Goal: Answer question/provide support: Share knowledge or assist other users

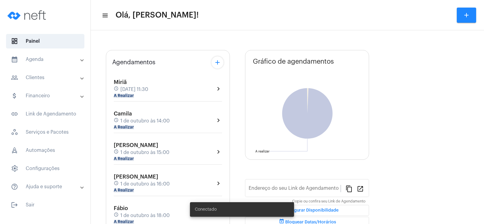
type input "[URL][DOMAIN_NAME]"
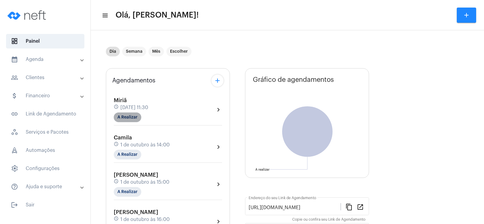
click at [129, 119] on mat-chip "A Realizar" at bounding box center [128, 117] width 28 height 10
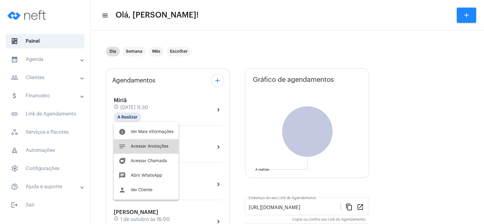
click at [150, 146] on span "Acessar Anotações" at bounding box center [150, 146] width 38 height 4
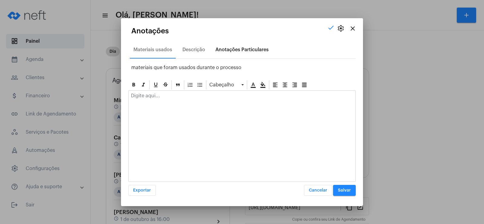
click at [242, 48] on div "Anotações Particulares" at bounding box center [241, 49] width 53 height 5
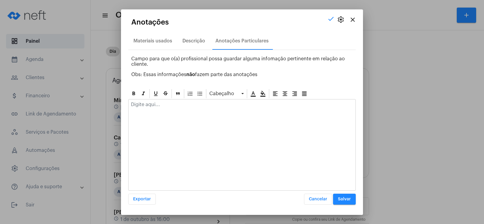
click at [139, 106] on p at bounding box center [242, 104] width 222 height 5
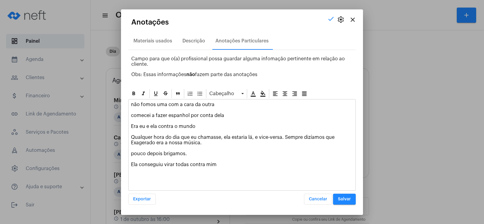
click at [131, 165] on p "não fomos uma com a cara da outra comecei a fazer espanhol por conta dela Era e…" at bounding box center [242, 134] width 222 height 65
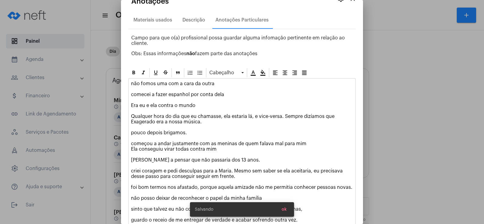
scroll to position [40, 0]
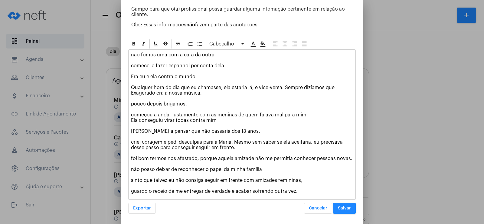
click at [342, 208] on span "Salvar" at bounding box center [344, 208] width 13 height 4
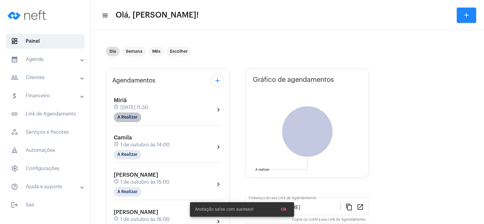
click at [129, 115] on mat-chip "A Realizar" at bounding box center [128, 117] width 28 height 10
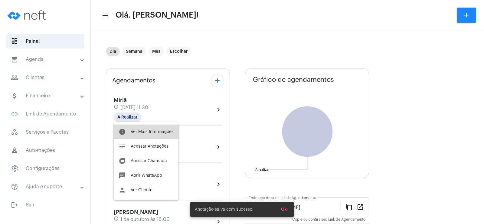
click at [148, 130] on span "Ver Mais Informações" at bounding box center [152, 132] width 43 height 4
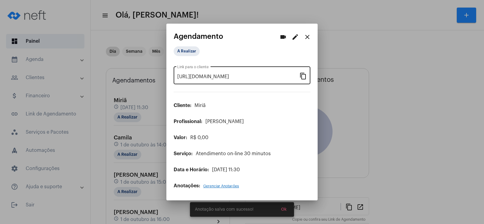
click at [300, 78] on mat-icon "content_copy" at bounding box center [303, 75] width 7 height 7
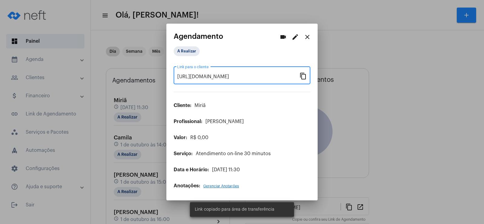
scroll to position [0, 44]
click at [283, 37] on mat-icon "videocam" at bounding box center [283, 36] width 7 height 7
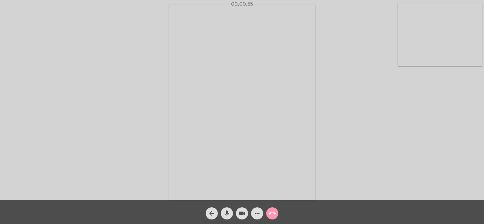
click at [255, 214] on mat-icon "more_horiz" at bounding box center [257, 212] width 7 height 7
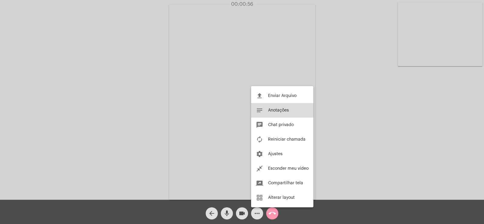
click at [287, 111] on span "Anotações" at bounding box center [278, 110] width 21 height 4
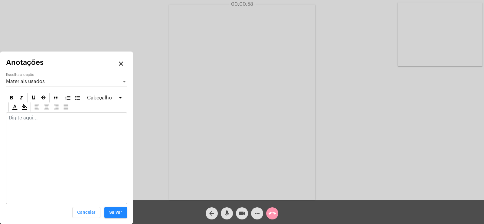
click at [29, 81] on span "Materiais usados" at bounding box center [25, 81] width 39 height 5
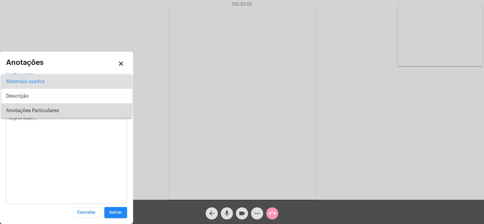
click at [36, 108] on span "Anotações Particulares" at bounding box center [66, 110] width 121 height 15
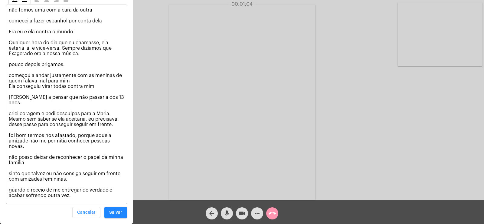
click at [102, 17] on p "não fomos uma com a cara da outra comecei a fazer espanhol por conta dela Era e…" at bounding box center [67, 102] width 116 height 191
click at [19, 3] on div "00:01:26" at bounding box center [242, 4] width 484 height 5
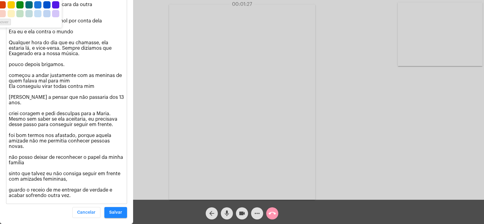
click at [13, 4] on div "00:01:32" at bounding box center [242, 4] width 484 height 5
click at [13, 2] on div "00:01:32" at bounding box center [242, 4] width 484 height 5
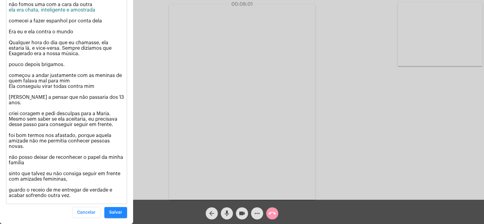
click at [106, 28] on p "não fomos uma com a cara da outra ela era chata, inteligente e amostrada comece…" at bounding box center [67, 100] width 116 height 196
click at [10, 27] on p "não fomos uma com a cara da outra ela era chata, inteligente e amostrada comece…" at bounding box center [67, 97] width 116 height 202
click at [8, 21] on div "não fomos uma com a cara da outra ela era chata, inteligente e amostrada comece…" at bounding box center [66, 98] width 120 height 209
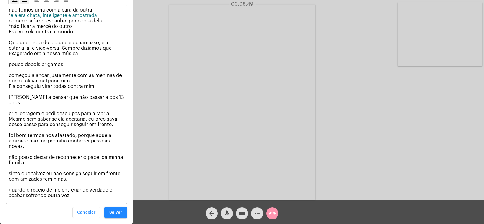
click at [12, 4] on div "00:08:49" at bounding box center [242, 4] width 484 height 5
drag, startPoint x: 10, startPoint y: 30, endPoint x: 74, endPoint y: 31, distance: 63.2
click at [74, 31] on p "não fomos uma com a cara da outra * ela era chata, inteligente e amostrada come…" at bounding box center [67, 102] width 116 height 191
click at [12, 4] on div "00:08:54" at bounding box center [242, 4] width 484 height 5
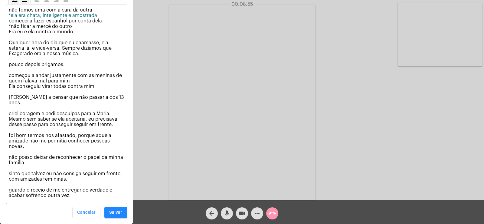
click at [12, 6] on div "00:08:55" at bounding box center [242, 4] width 484 height 5
click at [12, 2] on icon at bounding box center [14, -1] width 5 height 5
click at [15, 45] on p "não fomos uma com a cara da outra * ela era chata, inteligente e amostrada come…" at bounding box center [67, 102] width 116 height 191
click at [10, 5] on div "00:09:02" at bounding box center [242, 4] width 484 height 5
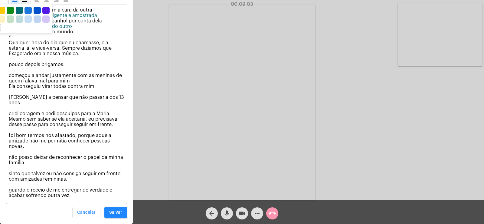
click at [13, 5] on div "00:09:39" at bounding box center [242, 4] width 484 height 5
click at [15, 41] on p "não fomos uma com a cara da outra * ela era chata, inteligente e amostrada come…" at bounding box center [67, 102] width 116 height 191
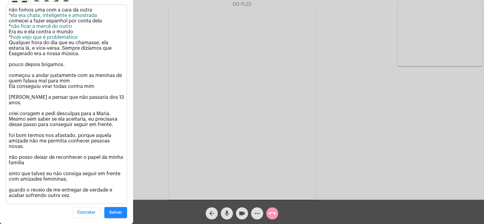
click at [9, 64] on p "não fomos uma com a cara da outra * ela era chata, inteligente e amostrada come…" at bounding box center [67, 102] width 116 height 191
click at [10, 20] on p "não fomos uma com a cara da outra * ela era chata, inteligente e amostrada come…" at bounding box center [67, 102] width 116 height 191
click at [10, 31] on p "não fomos uma com a cara da outra ela era chata, inteligente e amostrada comece…" at bounding box center [67, 102] width 116 height 191
click at [11, 40] on span "hoje vejo que é problemático" at bounding box center [44, 37] width 67 height 5
click at [9, 61] on p "não fomos uma com a cara da outra ela era chata, inteligente e amostrada comece…" at bounding box center [67, 102] width 116 height 191
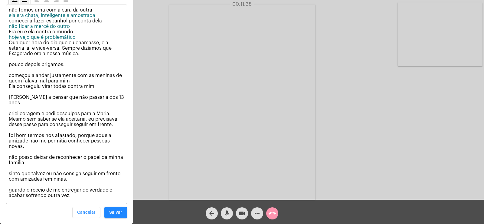
click at [56, 59] on p "não fomos uma com a cara da outra ela era chata, inteligente e amostrada comece…" at bounding box center [67, 102] width 116 height 191
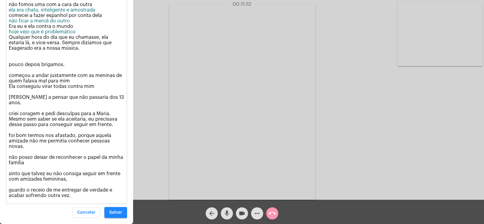
click at [11, 2] on div "00:11:52" at bounding box center [242, 4] width 484 height 5
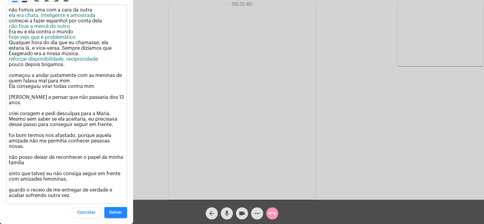
click at [8, 73] on div "não fomos uma com a cara da outra ela era chata, inteligente e amostrada comece…" at bounding box center [66, 104] width 120 height 199
click at [8, 6] on div "00:13:02" at bounding box center [242, 4] width 484 height 5
click at [12, 7] on div "00:13:03" at bounding box center [242, 4] width 484 height 5
click at [12, 3] on div "00:13:05" at bounding box center [242, 4] width 484 height 5
click at [11, 76] on p "não fomos uma com a cara da outra ela era chata, inteligente e amostrada comece…" at bounding box center [67, 102] width 116 height 191
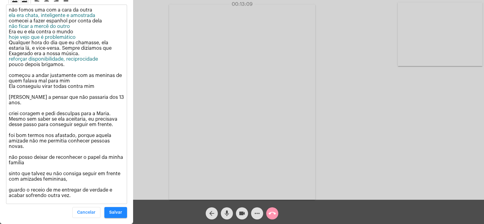
click at [10, 6] on div "00:13:09" at bounding box center [242, 4] width 484 height 5
click at [12, 5] on div "00:13:11" at bounding box center [242, 4] width 484 height 5
click at [12, 7] on div "00:13:11" at bounding box center [242, 4] width 484 height 5
click at [20, 4] on div "00:13:13" at bounding box center [242, 4] width 484 height 5
click at [24, 77] on p "não fomos uma com a cara da outra ela era chata, inteligente e amostrada comece…" at bounding box center [67, 102] width 116 height 191
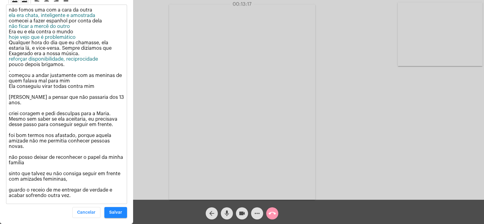
click at [11, 2] on div "00:13:17" at bounding box center [242, 4] width 484 height 5
click at [11, 4] on div "00:13:18" at bounding box center [242, 4] width 484 height 5
click at [11, 4] on div "00:13:19" at bounding box center [242, 4] width 484 height 5
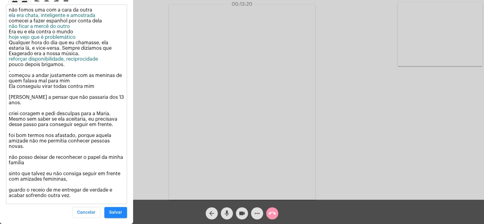
click at [15, 78] on p "não fomos uma com a cara da outra ela era chata, inteligente e amostrada comece…" at bounding box center [67, 102] width 116 height 191
click at [12, 2] on icon at bounding box center [14, -1] width 5 height 5
click at [11, 6] on div "00:16:09" at bounding box center [242, 4] width 484 height 5
click at [11, 2] on div "00:16:10" at bounding box center [242, 4] width 484 height 5
click at [11, 2] on div "00:16:11" at bounding box center [242, 4] width 484 height 5
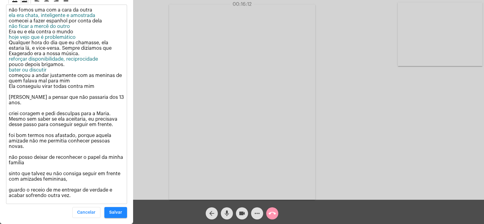
click at [14, 4] on div "00:16:12" at bounding box center [242, 4] width 484 height 5
click at [14, 10] on div "não fomos uma com a cara da outra ela era chata, inteligente e amostrada comece…" at bounding box center [66, 104] width 121 height 199
click at [17, 96] on p "não fomos uma com a cara da outra ela era chata, inteligente e amostrada comece…" at bounding box center [67, 102] width 116 height 191
click at [12, 5] on div "00:16:16" at bounding box center [242, 4] width 484 height 5
click at [10, 2] on div "00:16:17" at bounding box center [242, 4] width 484 height 5
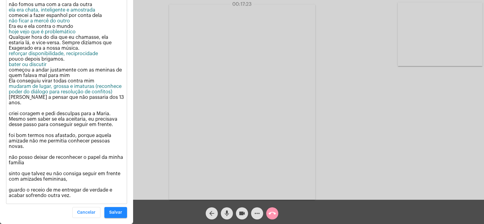
click at [122, 102] on p "não fomos uma com a cara da outra ela era chata, inteligente e amostrada comece…" at bounding box center [67, 100] width 116 height 196
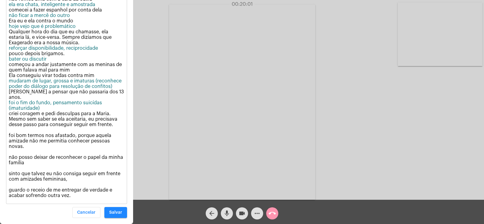
click at [10, 130] on p "não fomos uma com a cara da outra ela era chata, inteligente e amostrada comece…" at bounding box center [67, 97] width 116 height 202
drag, startPoint x: 9, startPoint y: 129, endPoint x: 115, endPoint y: 130, distance: 105.9
click at [115, 130] on p "não fomos uma com a cara da outra ela era chata, inteligente e amostrada comece…" at bounding box center [67, 97] width 116 height 202
drag, startPoint x: 68, startPoint y: 129, endPoint x: 68, endPoint y: 137, distance: 7.6
click at [68, 137] on p "não fomos uma com a cara da outra ela era chata, inteligente e amostrada comece…" at bounding box center [67, 97] width 116 height 202
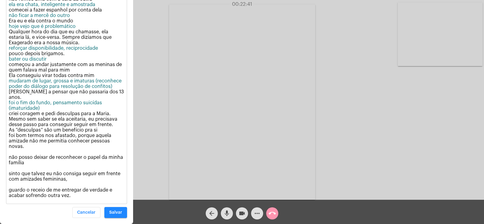
click at [11, 151] on p "não fomos uma com a cara da outra ela era chata, inteligente e amostrada comece…" at bounding box center [67, 97] width 116 height 202
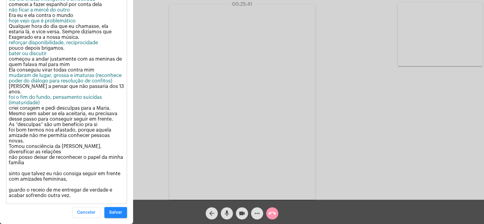
click at [31, 164] on p "não fomos uma com a cara da outra ela era chata, inteligente e amostrada comece…" at bounding box center [67, 94] width 116 height 207
click at [9, 184] on p "não fomos uma com a cara da outra ela era chata, inteligente e amostrada comece…" at bounding box center [67, 94] width 116 height 207
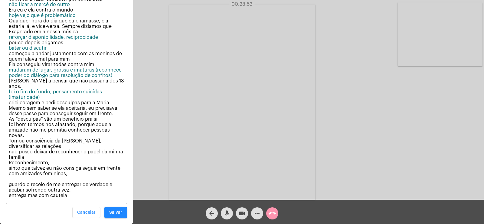
click at [17, 178] on p "não fomos uma com a cara da outra ela era chata, inteligente e amostrada comece…" at bounding box center [67, 91] width 116 height 212
click at [118, 213] on span "Salvar" at bounding box center [115, 212] width 13 height 4
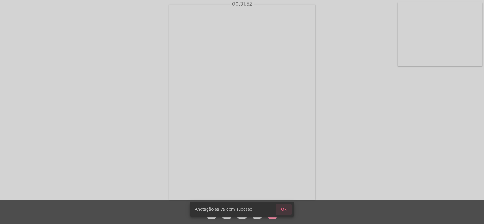
click at [283, 208] on span "Ok" at bounding box center [284, 209] width 6 height 4
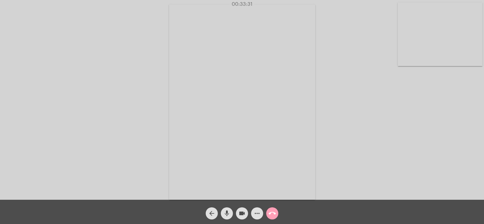
click at [271, 212] on mat-icon "call_end" at bounding box center [272, 212] width 7 height 7
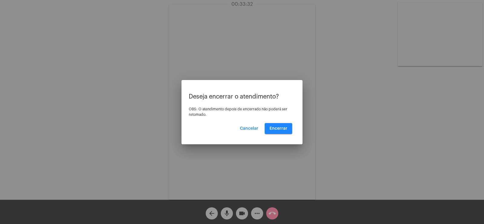
click at [293, 128] on div "Deseja encerrar o atendimento? OBS: O atendimento depois de encerrado não poder…" at bounding box center [242, 113] width 107 height 41
click at [290, 128] on button "Encerrar" at bounding box center [279, 128] width 28 height 11
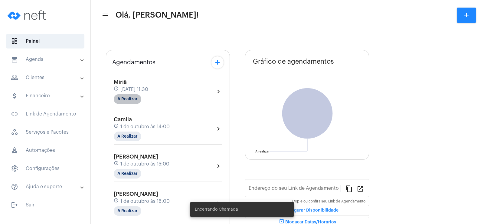
click at [126, 99] on mat-chip "A Realizar" at bounding box center [128, 99] width 28 height 10
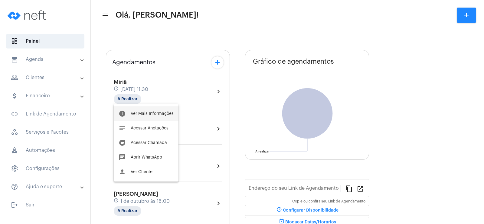
type input "[URL][DOMAIN_NAME]"
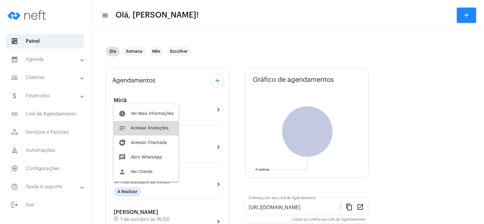
click at [146, 130] on span "Acessar Anotações" at bounding box center [150, 128] width 38 height 4
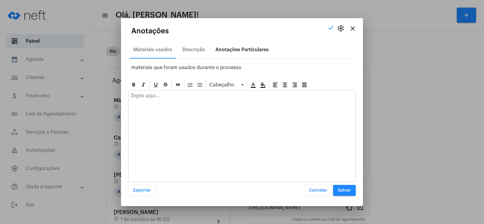
click at [236, 52] on div "Anotações Particulares" at bounding box center [241, 49] width 53 height 5
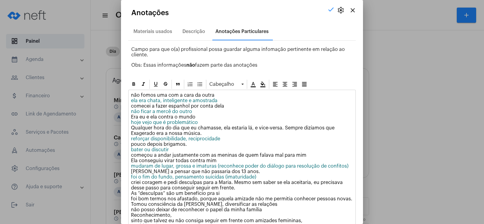
scroll to position [46, 0]
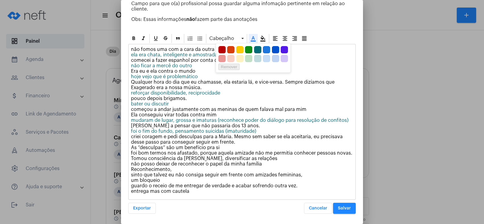
click at [252, 41] on icon at bounding box center [253, 38] width 5 height 5
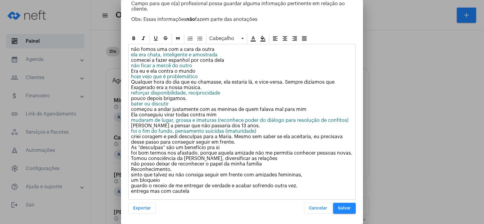
drag, startPoint x: 131, startPoint y: 146, endPoint x: 230, endPoint y: 146, distance: 99.0
click at [230, 146] on p "não fomos uma com a cara da outra ela era chata, inteligente e amostrada comece…" at bounding box center [242, 120] width 222 height 147
click at [254, 37] on icon at bounding box center [253, 38] width 5 height 5
drag, startPoint x: 132, startPoint y: 159, endPoint x: 257, endPoint y: 159, distance: 125.3
click at [257, 159] on p "não fomos uma com a cara da outra ela era chata, inteligente e amostrada comece…" at bounding box center [242, 120] width 222 height 147
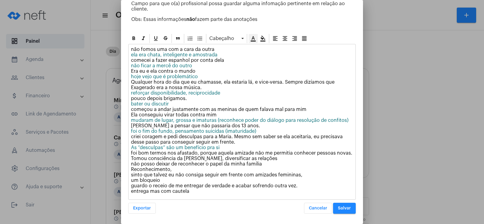
click at [252, 42] on div at bounding box center [253, 38] width 9 height 9
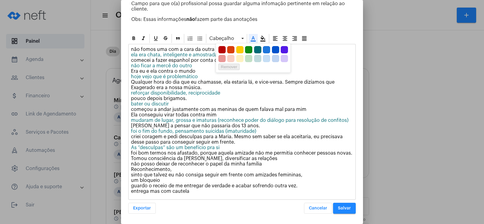
click at [253, 50] on div at bounding box center [253, 49] width 70 height 7
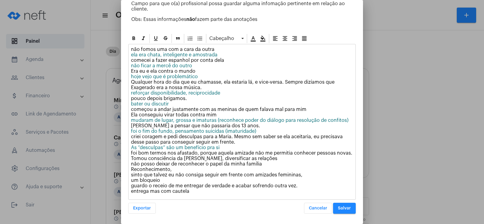
drag, startPoint x: 130, startPoint y: 158, endPoint x: 254, endPoint y: 156, distance: 123.5
click at [254, 156] on div "não fomos uma com a cara da outra ela era chata, inteligente e amostrada comece…" at bounding box center [242, 121] width 227 height 155
click at [254, 38] on icon at bounding box center [253, 38] width 5 height 5
click at [134, 172] on p "não fomos uma com a cara da outra ela era chata, inteligente e amostrada comece…" at bounding box center [242, 120] width 222 height 147
drag, startPoint x: 130, startPoint y: 181, endPoint x: 162, endPoint y: 181, distance: 31.5
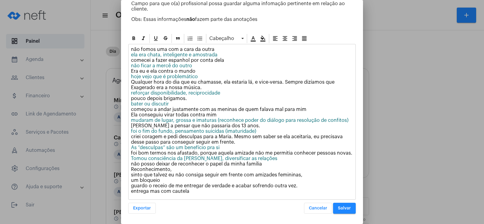
click at [162, 181] on div "não fomos uma com a cara da outra ela era chata, inteligente e amostrada comece…" at bounding box center [242, 121] width 227 height 155
click at [171, 180] on p "não fomos uma com a cara da outra ela era chata, inteligente e amostrada comece…" at bounding box center [242, 120] width 222 height 147
drag, startPoint x: 211, startPoint y: 179, endPoint x: 131, endPoint y: 180, distance: 80.2
click at [131, 180] on div "não fomos uma com a cara da outra ela era chata, inteligente e amostrada comece…" at bounding box center [242, 121] width 227 height 155
click at [251, 42] on div at bounding box center [253, 38] width 9 height 9
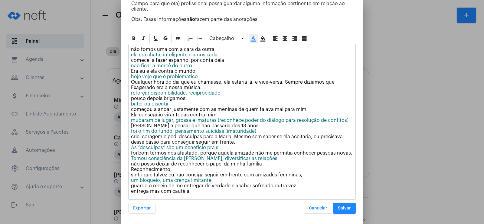
click at [215, 122] on span "mudaram de lugar, grossa e imaturas (reconhece poder do diálogo para resolução …" at bounding box center [240, 120] width 218 height 5
drag, startPoint x: 131, startPoint y: 193, endPoint x: 188, endPoint y: 195, distance: 56.9
click at [188, 195] on div "não fomos uma com a cara da outra ela era chata, inteligente e amostrada comece…" at bounding box center [242, 121] width 227 height 155
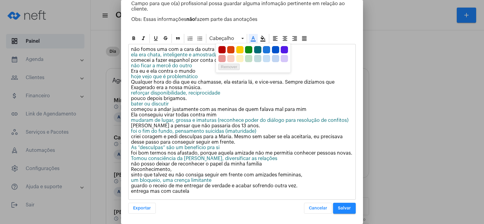
click at [250, 39] on icon at bounding box center [253, 38] width 6 height 6
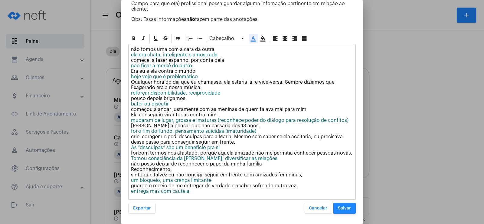
click at [226, 193] on p "não fomos uma com a cara da outra ela era chata, inteligente e amostrada comece…" at bounding box center [242, 120] width 222 height 147
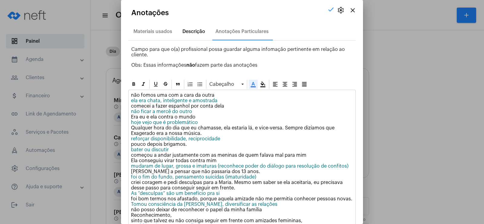
click at [190, 29] on div "Descrição" at bounding box center [193, 31] width 23 height 5
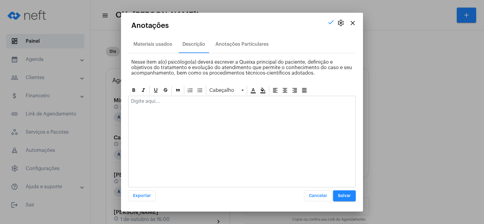
click at [160, 103] on p at bounding box center [242, 100] width 222 height 5
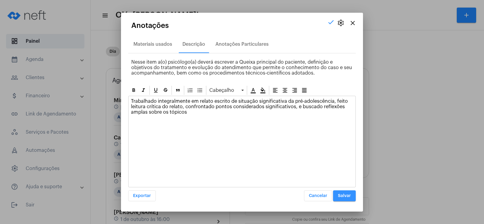
click at [343, 192] on button "Salvar" at bounding box center [344, 195] width 23 height 11
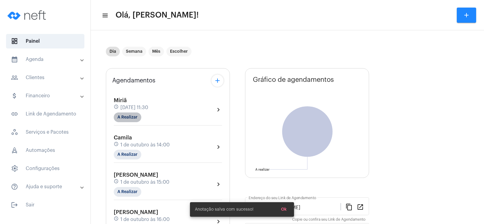
click at [139, 114] on mat-chip "A Realizar" at bounding box center [128, 117] width 28 height 10
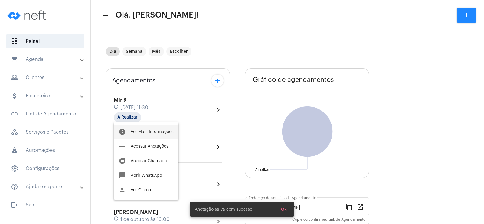
click at [148, 134] on button "info Ver Mais Informações" at bounding box center [146, 131] width 65 height 15
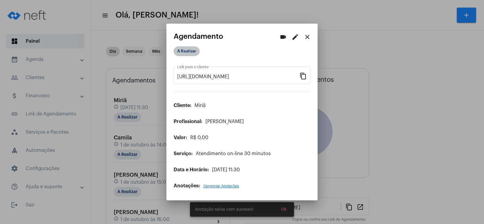
click at [185, 51] on mat-chip "A Realizar" at bounding box center [187, 51] width 26 height 10
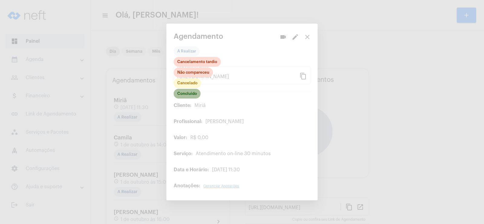
click at [192, 93] on mat-chip "Concluído" at bounding box center [187, 94] width 27 height 10
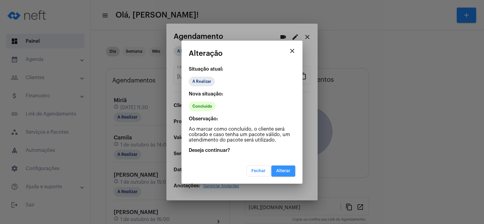
click at [284, 171] on span "Alterar" at bounding box center [283, 171] width 14 height 4
